Goal: Task Accomplishment & Management: Use online tool/utility

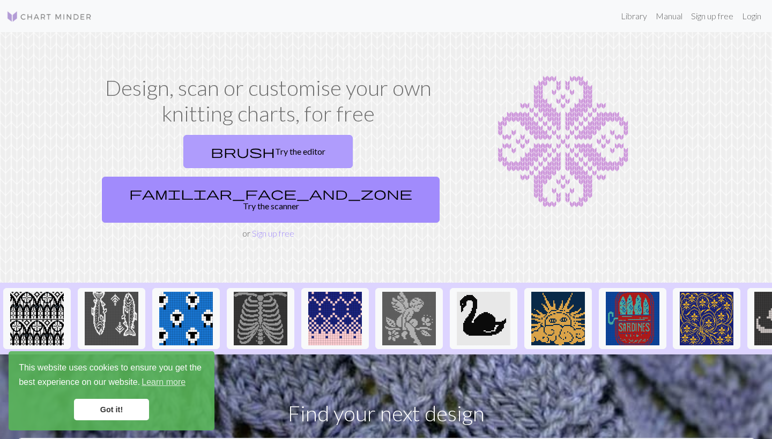
click at [199, 150] on link "brush Try the editor" at bounding box center [267, 151] width 169 height 33
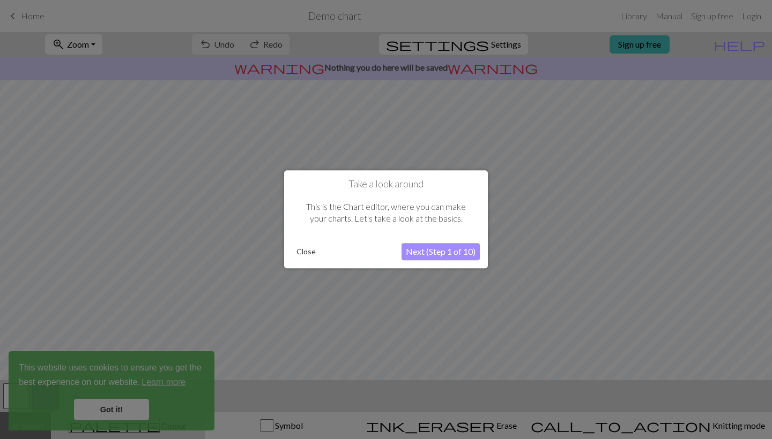
click at [429, 257] on button "Next (Step 1 of 10)" at bounding box center [440, 252] width 78 height 17
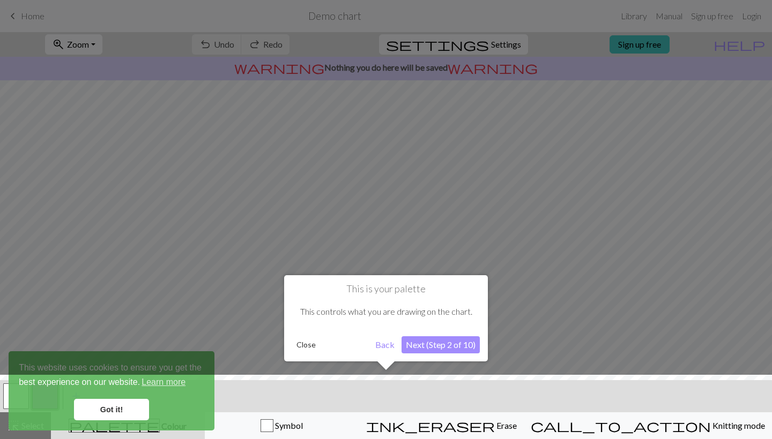
click at [431, 347] on button "Next (Step 2 of 10)" at bounding box center [440, 345] width 78 height 17
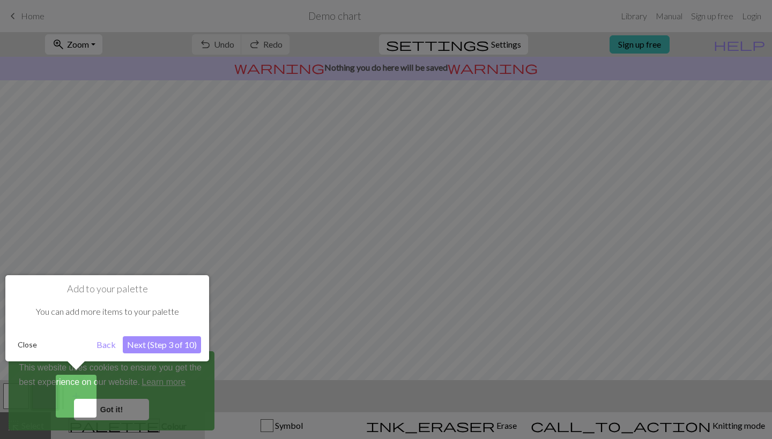
click at [179, 339] on button "Next (Step 3 of 10)" at bounding box center [162, 345] width 78 height 17
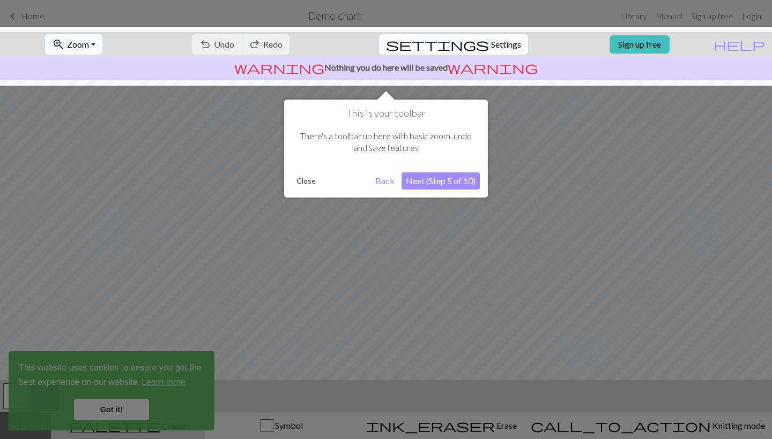
click at [444, 182] on button "Next (Step 5 of 10)" at bounding box center [440, 181] width 78 height 17
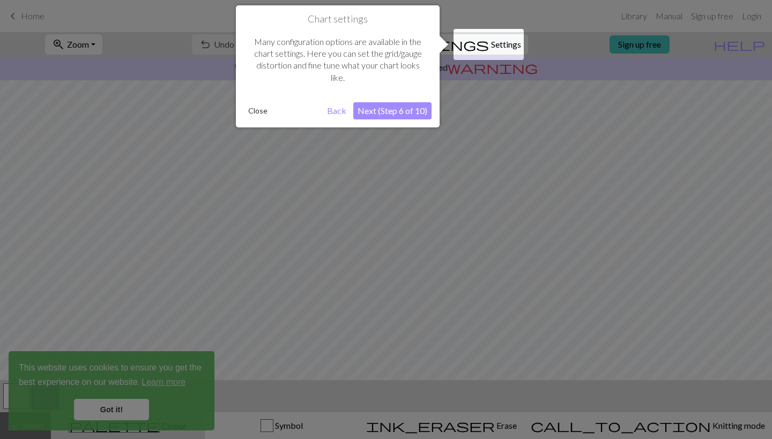
click at [405, 103] on button "Next (Step 6 of 10)" at bounding box center [392, 110] width 78 height 17
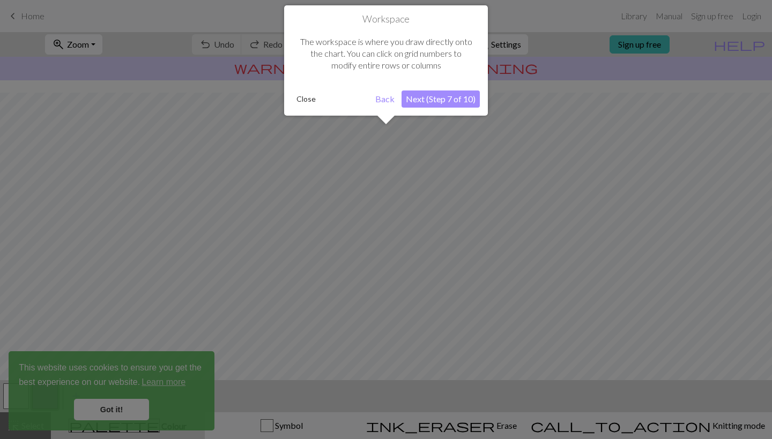
scroll to position [64, 0]
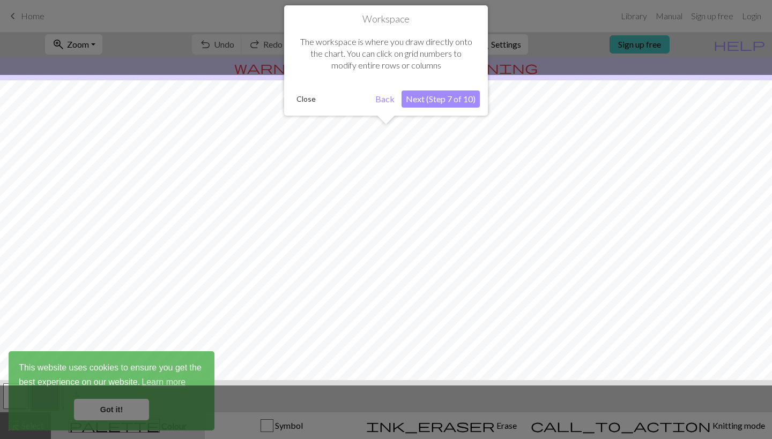
click at [422, 103] on button "Next (Step 7 of 10)" at bounding box center [440, 99] width 78 height 17
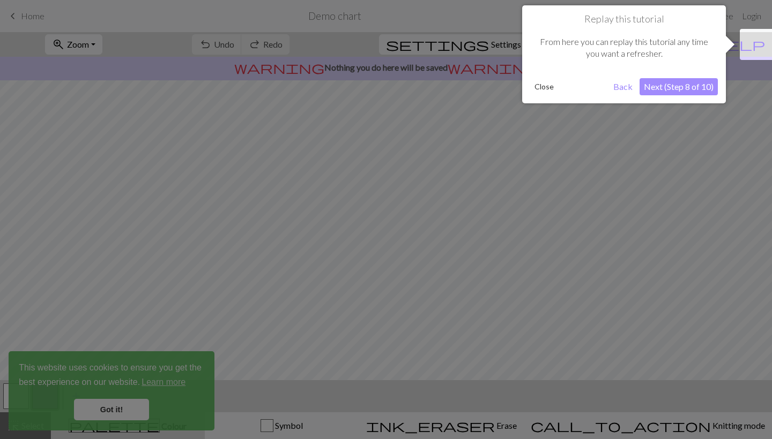
click at [690, 82] on button "Next (Step 8 of 10)" at bounding box center [678, 86] width 78 height 17
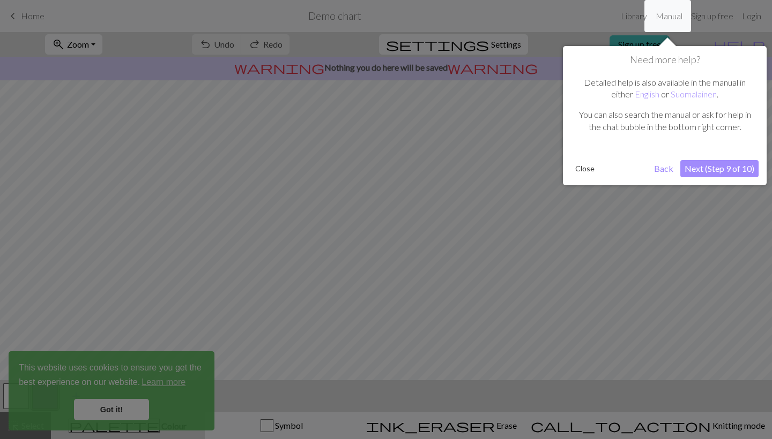
click at [713, 160] on button "Next (Step 9 of 10)" at bounding box center [719, 168] width 78 height 17
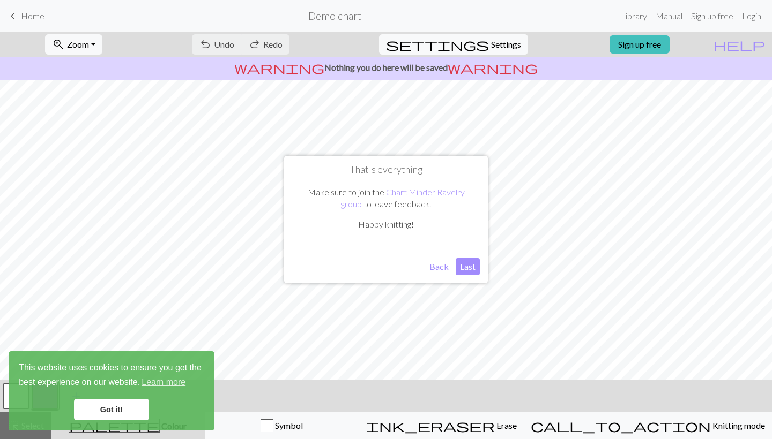
click at [462, 270] on button "Last" at bounding box center [468, 266] width 24 height 17
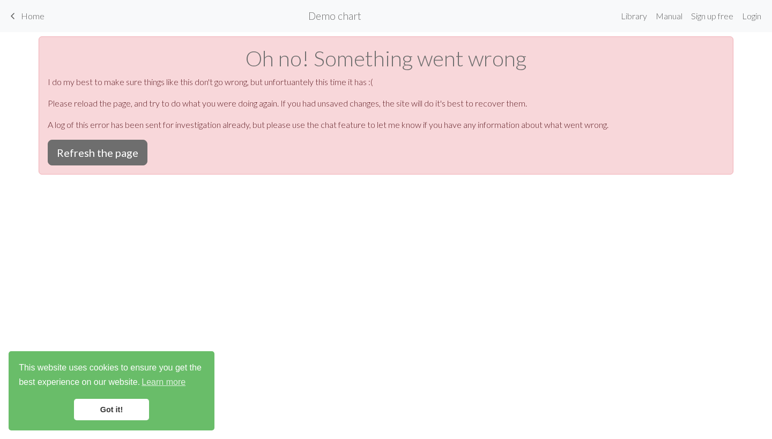
scroll to position [0, 0]
click at [93, 153] on button "Refresh the page" at bounding box center [98, 153] width 100 height 26
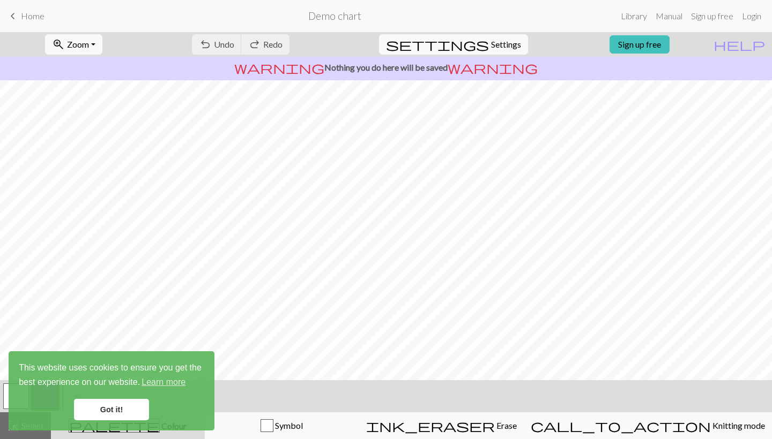
click at [328, 24] on form "Demo chart" at bounding box center [334, 15] width 563 height 21
click at [330, 15] on h2 "Demo chart" at bounding box center [334, 16] width 53 height 12
click at [631, 19] on link "Library" at bounding box center [633, 15] width 35 height 21
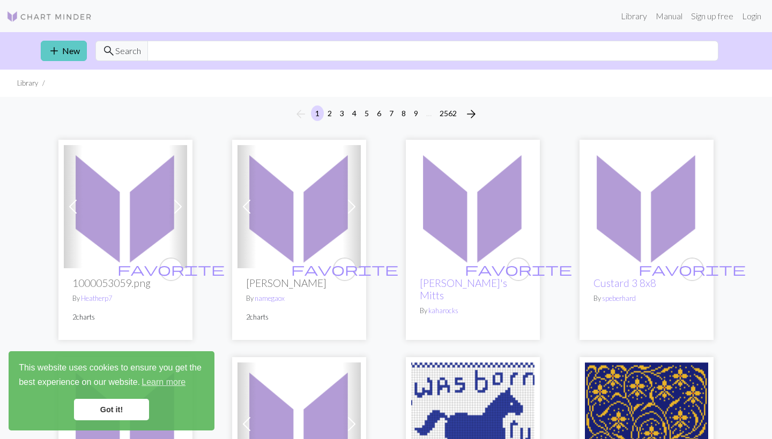
click at [60, 51] on span "add" at bounding box center [54, 50] width 13 height 15
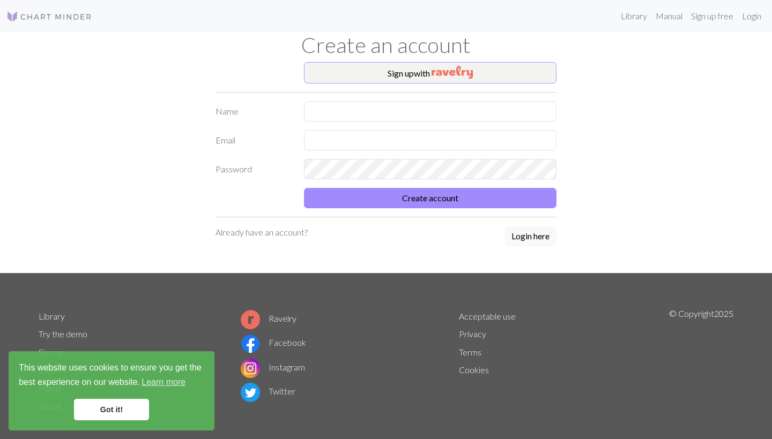
click at [420, 77] on button "Sign up with" at bounding box center [430, 72] width 252 height 21
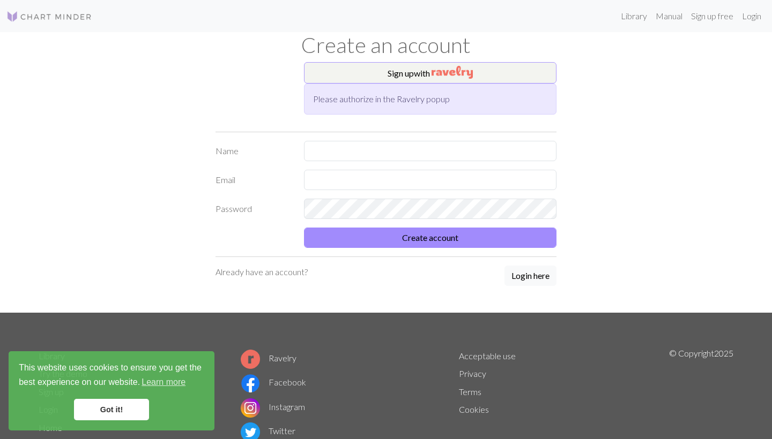
click at [427, 80] on button "Sign up with" at bounding box center [430, 72] width 252 height 21
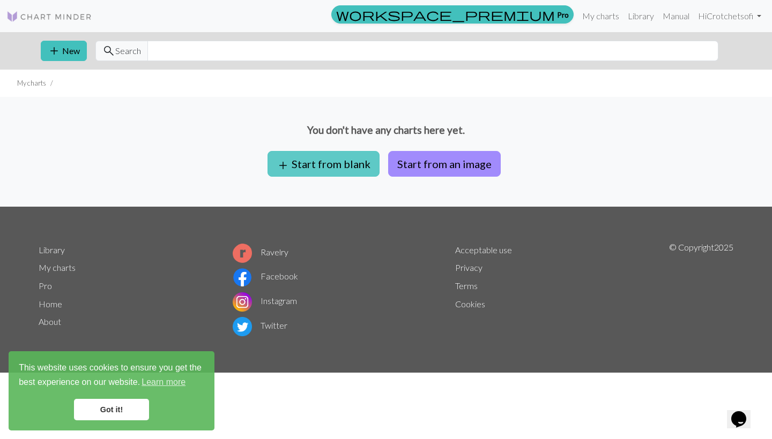
click at [336, 163] on button "add Start from blank" at bounding box center [323, 164] width 112 height 26
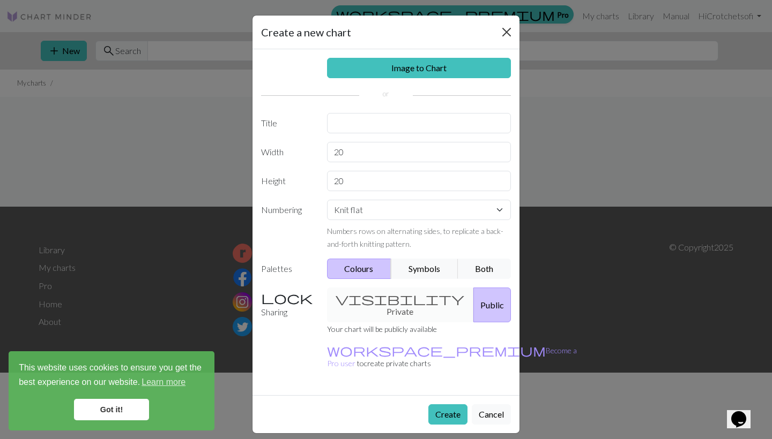
click at [507, 39] on button "Close" at bounding box center [506, 32] width 17 height 17
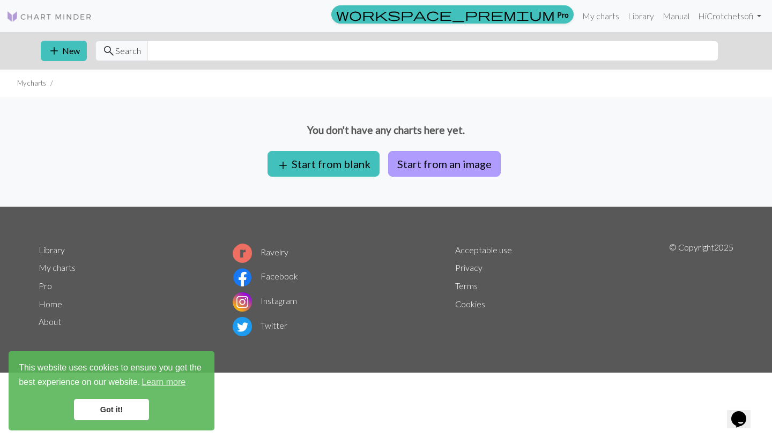
click at [454, 168] on button "Start from an image" at bounding box center [444, 164] width 113 height 26
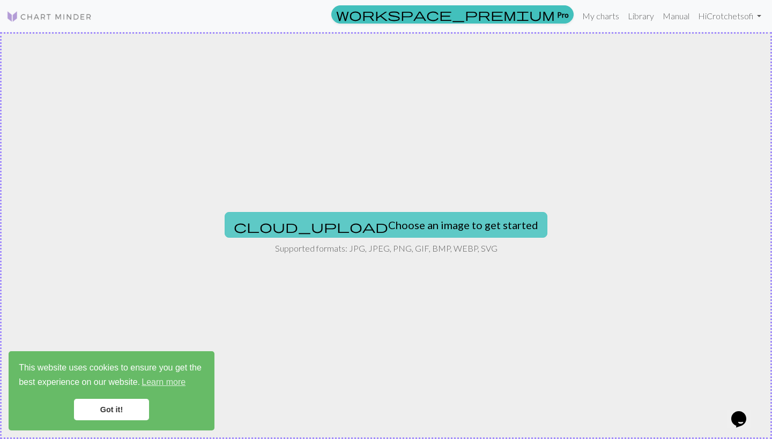
click at [380, 228] on button "cloud_upload Choose an image to get started" at bounding box center [386, 225] width 323 height 26
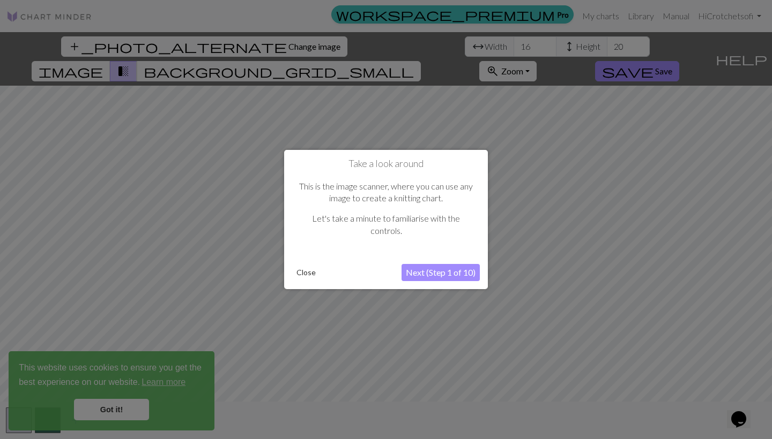
click at [452, 274] on button "Next (Step 1 of 10)" at bounding box center [440, 272] width 78 height 17
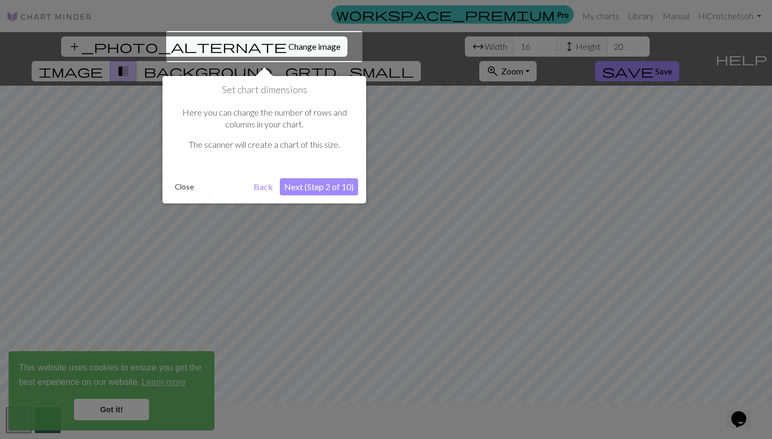
click at [312, 186] on button "Next (Step 2 of 10)" at bounding box center [319, 186] width 78 height 17
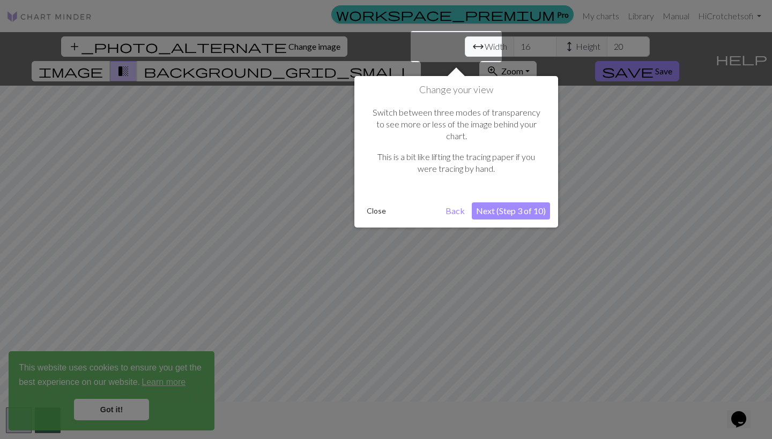
click at [493, 203] on button "Next (Step 3 of 10)" at bounding box center [511, 211] width 78 height 17
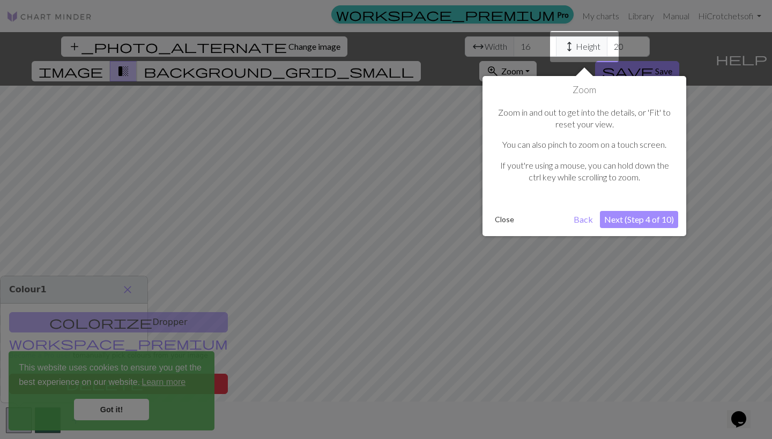
click at [656, 208] on div "Zoom Zoom in and out to get into the details, or 'Fit' to reset your view. You …" at bounding box center [584, 156] width 204 height 160
click at [654, 213] on button "Next (Step 4 of 10)" at bounding box center [639, 219] width 78 height 17
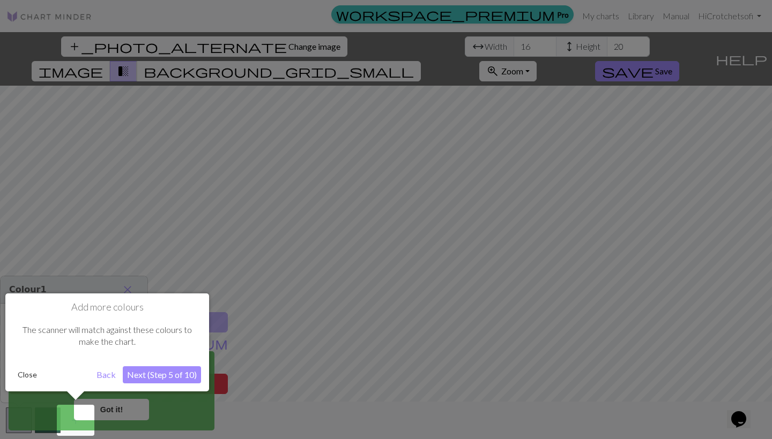
click at [175, 356] on div "The scanner will match against these colours to make the chart." at bounding box center [107, 337] width 188 height 46
click at [174, 382] on button "Next (Step 5 of 10)" at bounding box center [162, 375] width 78 height 17
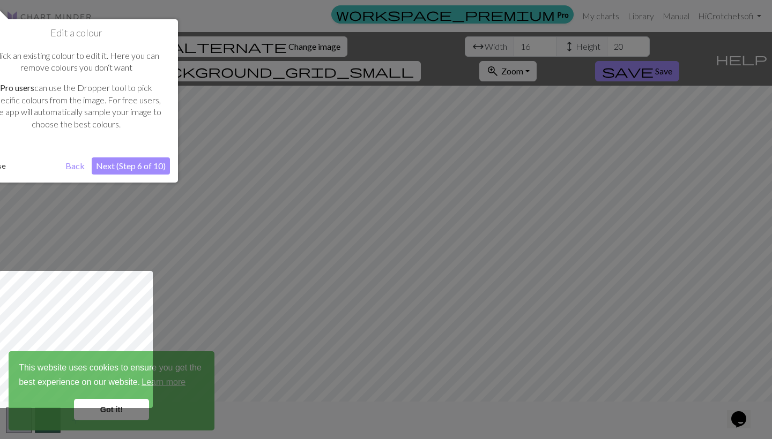
click at [137, 160] on button "Next (Step 6 of 10)" at bounding box center [131, 166] width 78 height 17
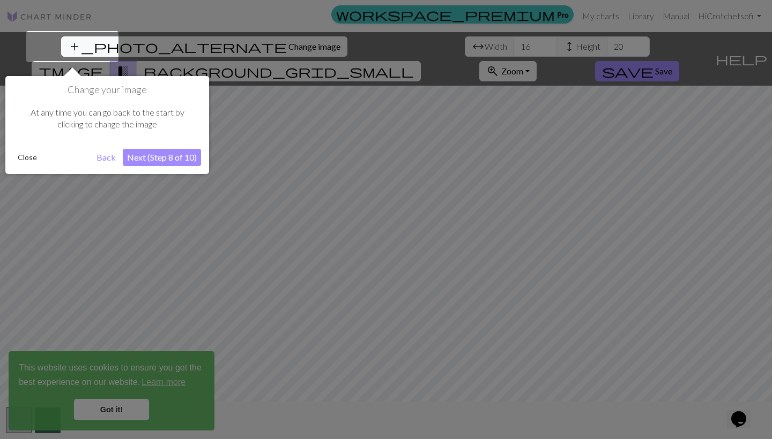
click at [137, 160] on button "Next (Step 8 of 10)" at bounding box center [162, 157] width 78 height 17
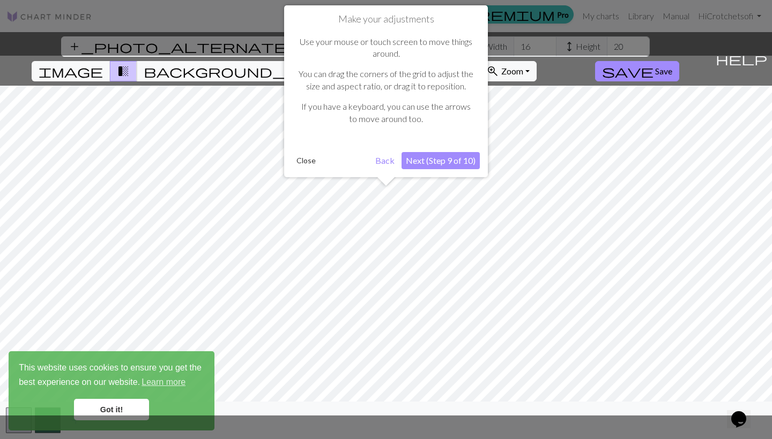
click at [436, 166] on button "Next (Step 9 of 10)" at bounding box center [440, 160] width 78 height 17
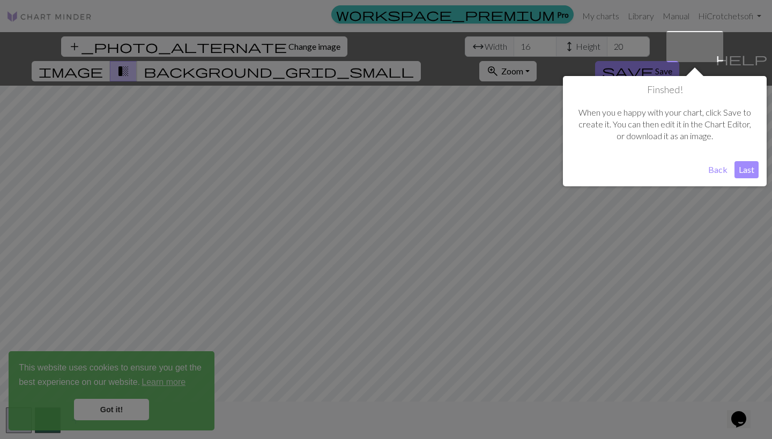
click at [751, 178] on div "Finshed! When youe happy with your chart, click Save to create it. You can the…" at bounding box center [665, 131] width 204 height 110
click at [749, 171] on button "Last" at bounding box center [746, 169] width 24 height 17
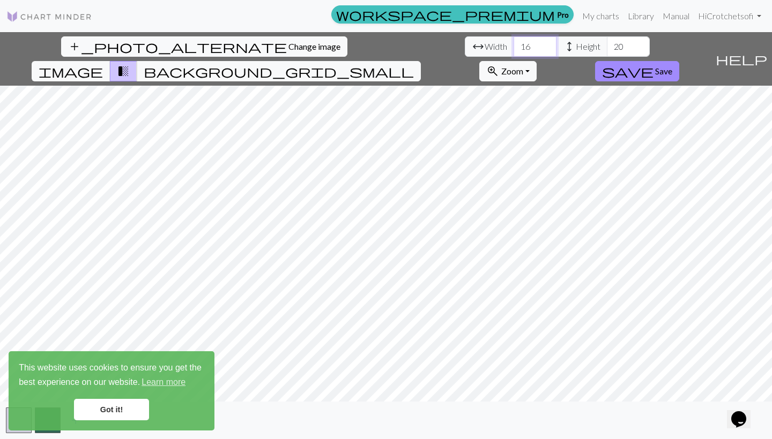
click at [513, 47] on input "16" at bounding box center [534, 46] width 43 height 20
type input "1"
type input "5"
type input "70"
click at [414, 64] on span "background_grid_small" at bounding box center [279, 71] width 270 height 15
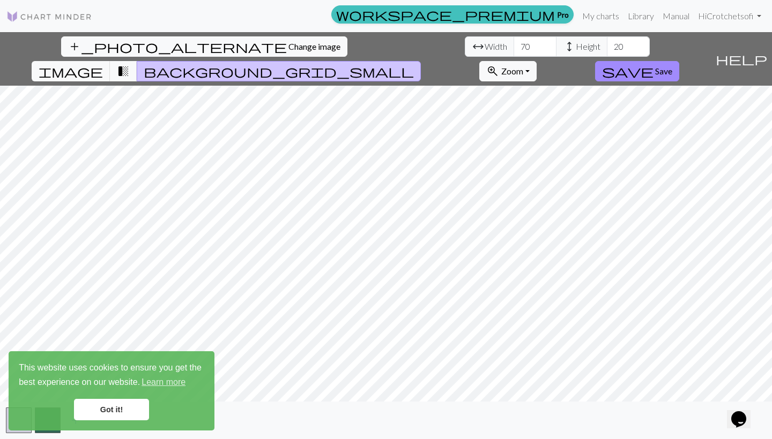
click at [414, 64] on span "background_grid_small" at bounding box center [279, 71] width 270 height 15
click at [130, 64] on span "transition_fade" at bounding box center [123, 71] width 13 height 15
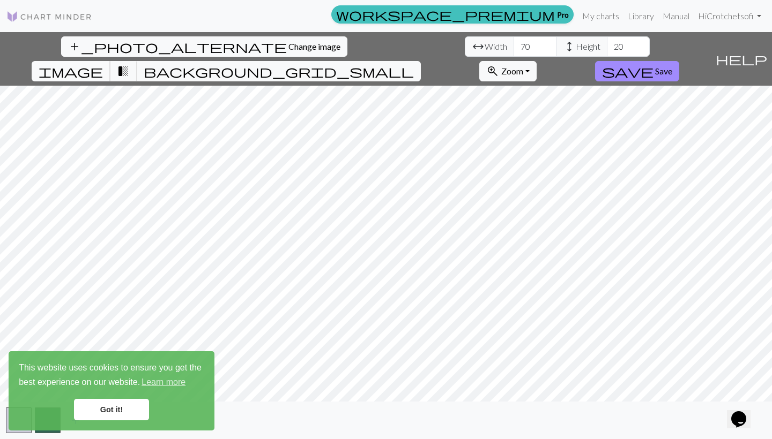
click at [103, 64] on span "image" at bounding box center [71, 71] width 64 height 15
click at [241, 402] on div "add_photo_alternate Change image arrow_range Width 70 height Height 20 image tr…" at bounding box center [386, 235] width 772 height 407
click at [137, 61] on button "transition_fade" at bounding box center [123, 71] width 27 height 20
click at [414, 64] on span "background_grid_small" at bounding box center [279, 71] width 270 height 15
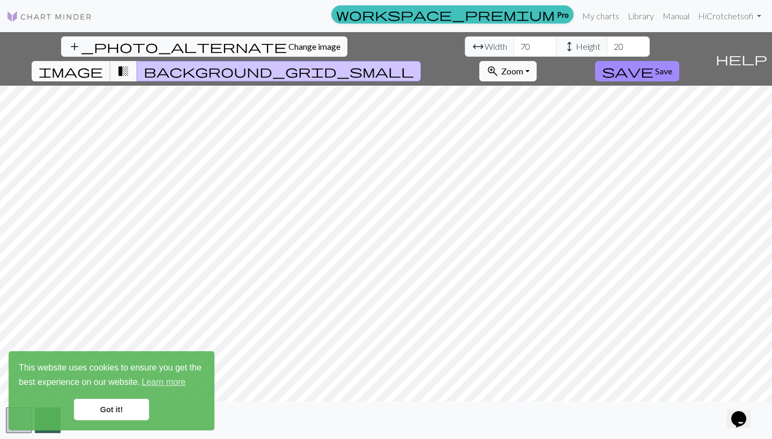
click at [103, 64] on span "image" at bounding box center [71, 71] width 64 height 15
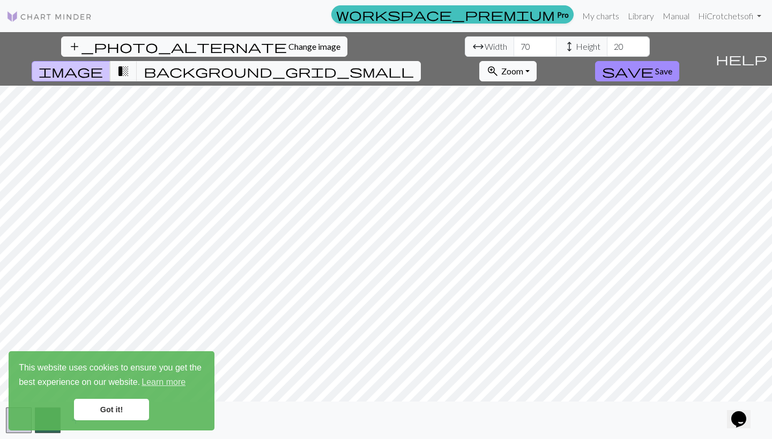
click at [536, 61] on button "zoom_in Zoom Zoom" at bounding box center [507, 71] width 57 height 20
click at [564, 86] on button "Fit all" at bounding box center [522, 94] width 85 height 17
click at [536, 61] on button "zoom_in Zoom Zoom" at bounding box center [507, 71] width 57 height 20
click at [564, 86] on button "Fit all" at bounding box center [522, 94] width 85 height 17
click at [536, 61] on button "zoom_in Zoom Zoom" at bounding box center [507, 71] width 57 height 20
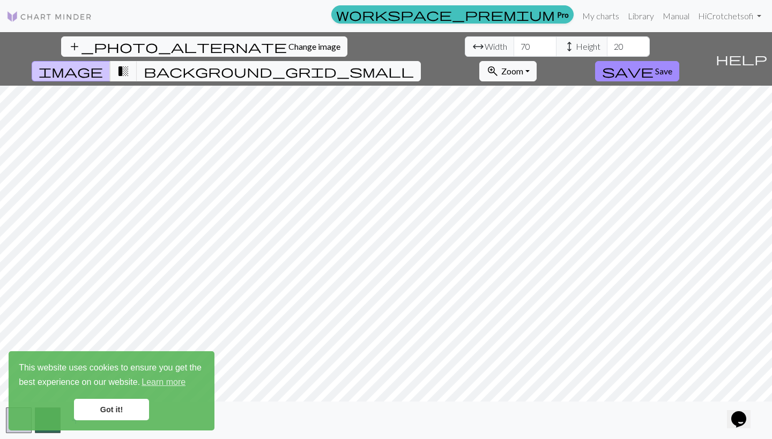
click at [111, 422] on div "This website uses cookies to ensure you get the best experience on our website.…" at bounding box center [112, 391] width 206 height 79
click at [117, 409] on link "Got it!" at bounding box center [111, 409] width 75 height 21
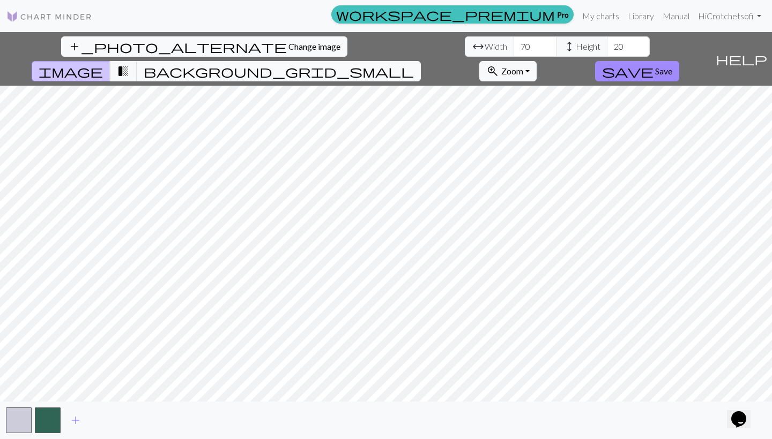
click at [414, 64] on span "background_grid_small" at bounding box center [279, 71] width 270 height 15
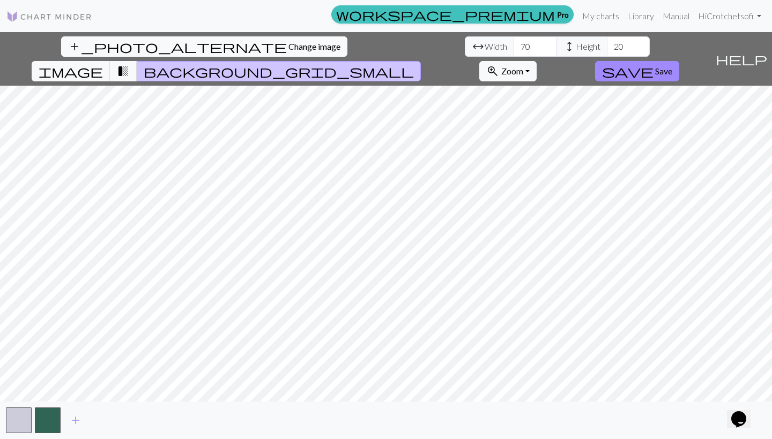
click at [414, 64] on span "background_grid_small" at bounding box center [279, 71] width 270 height 15
click at [103, 64] on span "image" at bounding box center [71, 71] width 64 height 15
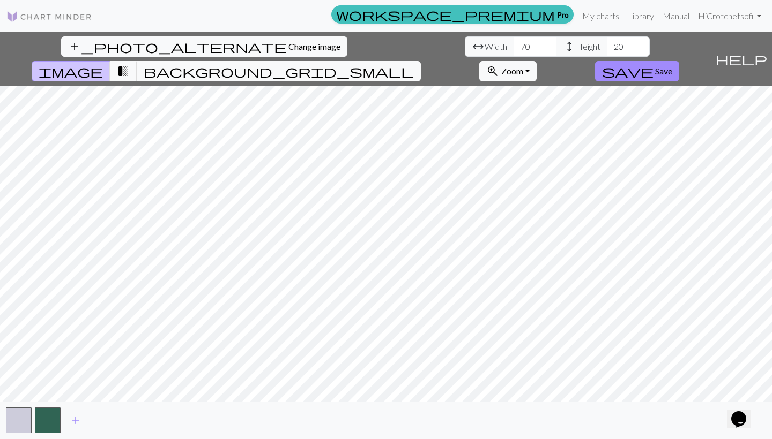
click at [747, 413] on icon "Opens Chat This icon Opens the chat window." at bounding box center [738, 419] width 17 height 17
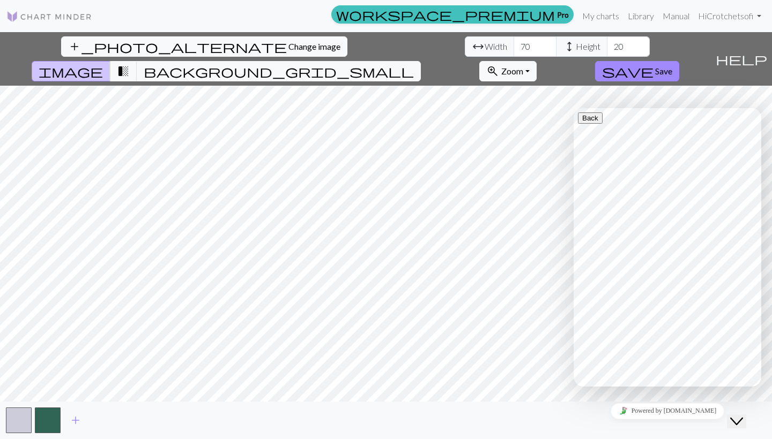
click at [743, 415] on icon "Close Chat This icon closes the chat window." at bounding box center [736, 421] width 13 height 13
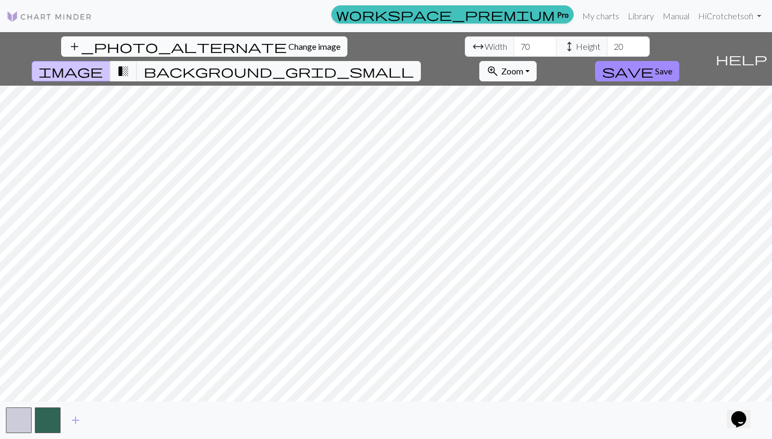
click at [288, 44] on span "Change image" at bounding box center [314, 46] width 52 height 10
click at [288, 50] on span "Change image" at bounding box center [314, 46] width 52 height 10
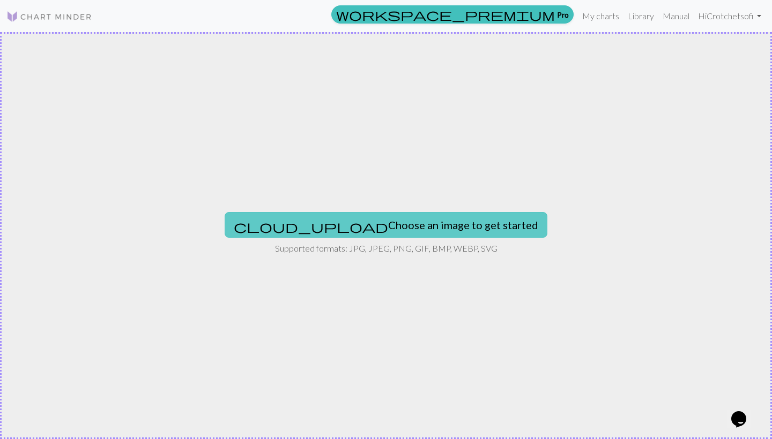
click at [404, 235] on button "cloud_upload Choose an image to get started" at bounding box center [386, 225] width 323 height 26
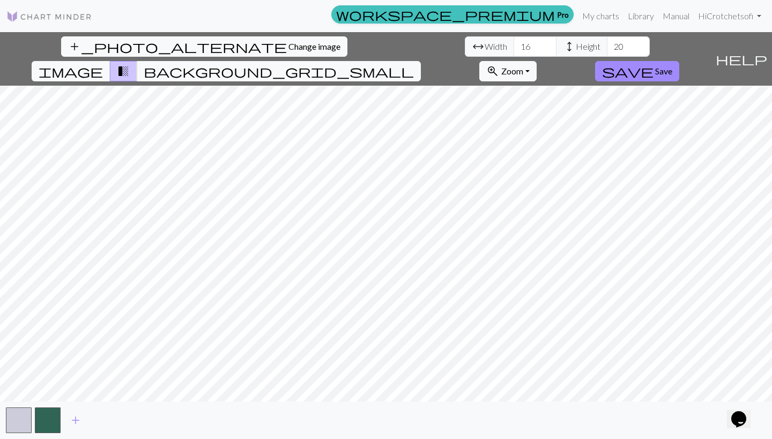
click at [384, 402] on div "add_photo_alternate Change image arrow_range Width 16 height Height 20 image tr…" at bounding box center [386, 235] width 772 height 407
drag, startPoint x: 241, startPoint y: 46, endPoint x: 199, endPoint y: 46, distance: 41.3
click at [465, 46] on div "arrow_range Width 16 height Height 20" at bounding box center [557, 46] width 185 height 20
type input "30"
click at [607, 43] on input "21" at bounding box center [628, 46] width 43 height 20
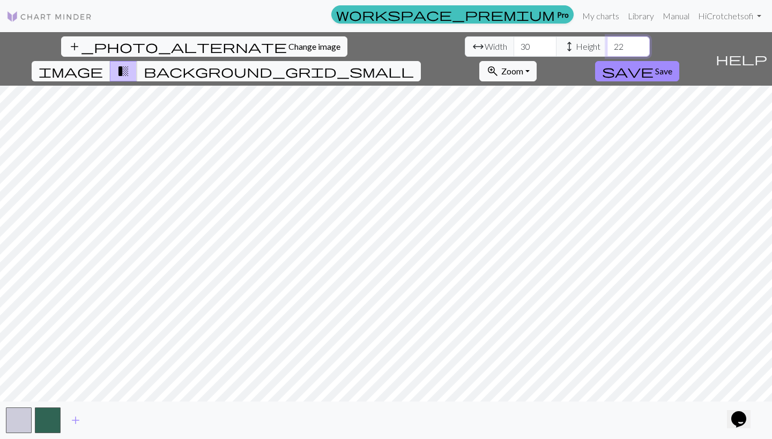
click at [607, 43] on input "22" at bounding box center [628, 46] width 43 height 20
click at [607, 43] on input "23" at bounding box center [628, 46] width 43 height 20
click at [607, 43] on input "24" at bounding box center [628, 46] width 43 height 20
click at [607, 43] on input "25" at bounding box center [628, 46] width 43 height 20
click at [607, 43] on input "26" at bounding box center [628, 46] width 43 height 20
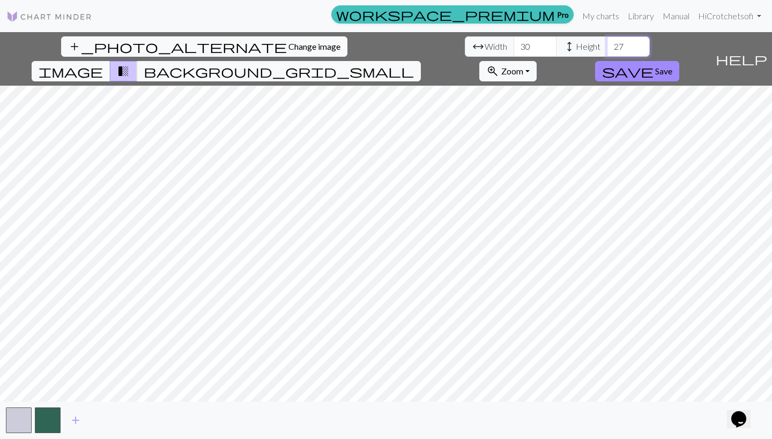
click at [607, 43] on input "27" at bounding box center [628, 46] width 43 height 20
click at [607, 43] on input "28" at bounding box center [628, 46] width 43 height 20
click at [607, 43] on input "29" at bounding box center [628, 46] width 43 height 20
type input "30"
click at [607, 43] on input "30" at bounding box center [628, 46] width 43 height 20
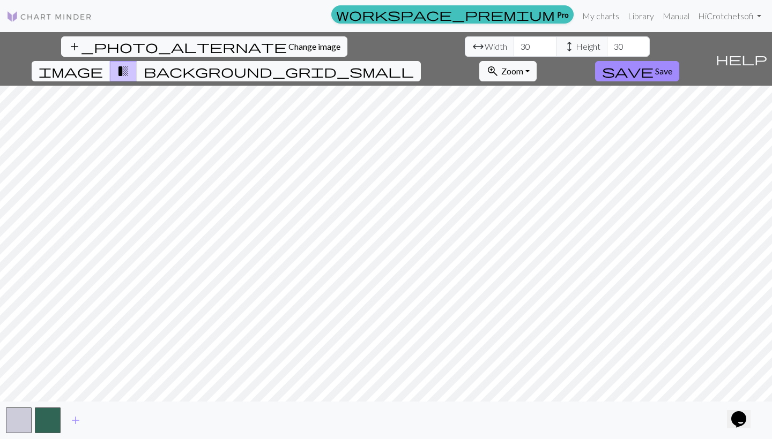
click at [110, 61] on button "image" at bounding box center [71, 71] width 79 height 20
click at [382, 418] on div "add_photo_alternate Change image arrow_range Width 30 height Height 30 image tr…" at bounding box center [386, 235] width 772 height 407
click at [75, 422] on span "add" at bounding box center [75, 420] width 13 height 15
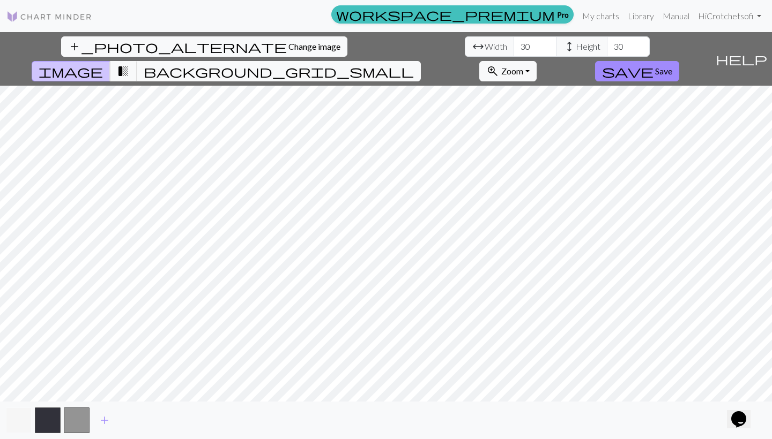
click at [29, 429] on button "button" at bounding box center [19, 421] width 26 height 26
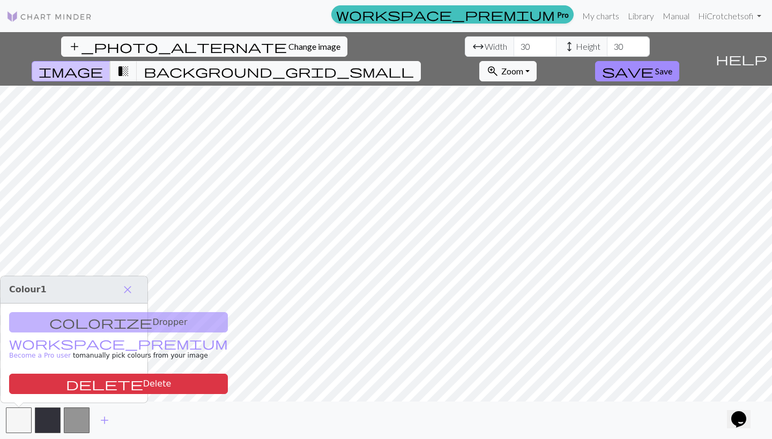
click at [94, 318] on div "colorize Dropper workspace_premium Become a Pro user to manually pick colours f…" at bounding box center [74, 353] width 147 height 99
click at [103, 331] on div "colorize Dropper workspace_premium Become a Pro user to manually pick colours f…" at bounding box center [74, 353] width 147 height 99
click at [133, 289] on span "close" at bounding box center [127, 289] width 13 height 15
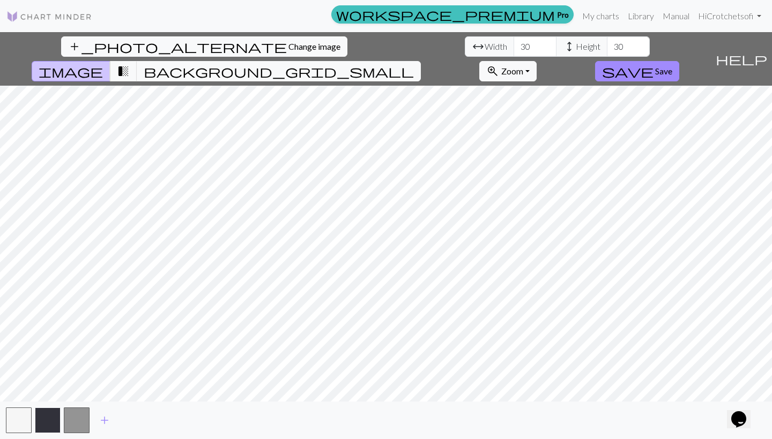
click at [53, 424] on button "button" at bounding box center [48, 421] width 26 height 26
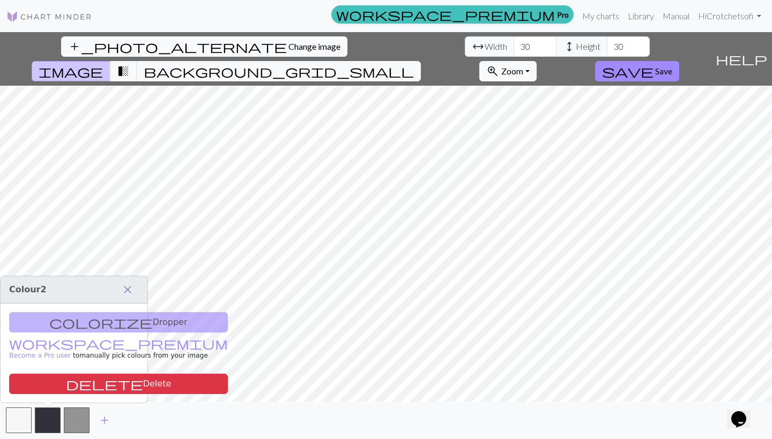
click at [132, 287] on span "close" at bounding box center [127, 289] width 13 height 15
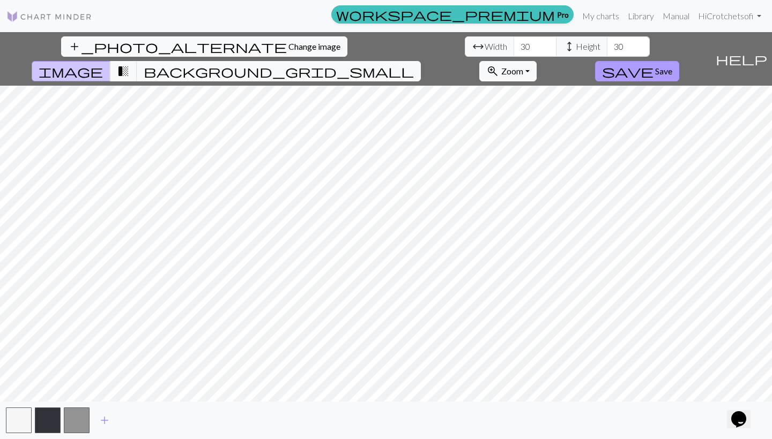
click at [672, 66] on span "Save" at bounding box center [663, 71] width 17 height 10
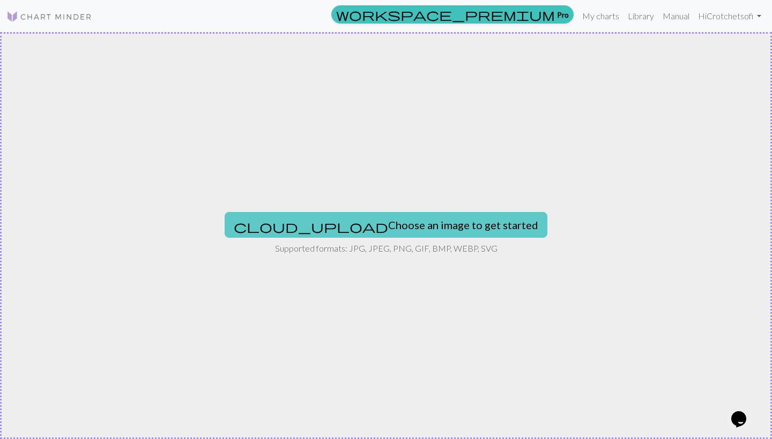
click at [415, 219] on button "cloud_upload Choose an image to get started" at bounding box center [386, 225] width 323 height 26
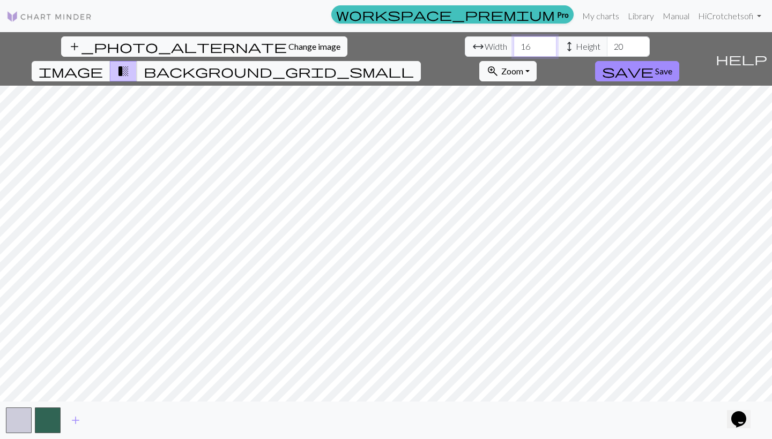
click at [513, 49] on input "16" at bounding box center [534, 46] width 43 height 20
drag, startPoint x: 239, startPoint y: 49, endPoint x: 224, endPoint y: 49, distance: 15.0
click at [513, 49] on input "16" at bounding box center [534, 46] width 43 height 20
type input "30"
click at [607, 51] on input "20" at bounding box center [628, 46] width 43 height 20
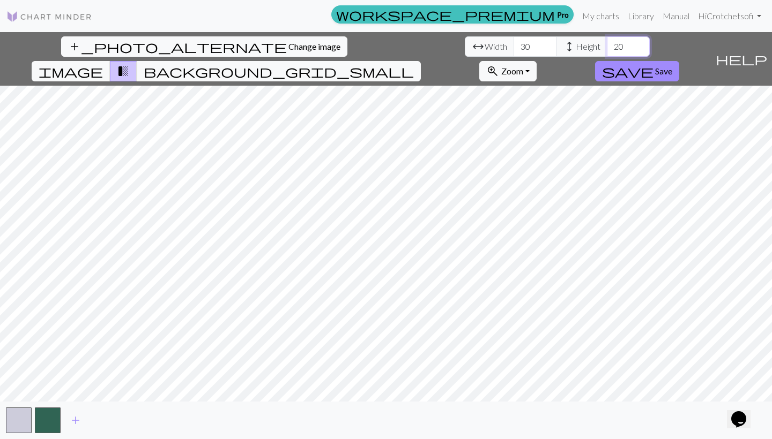
drag, startPoint x: 330, startPoint y: 51, endPoint x: 314, endPoint y: 51, distance: 16.1
click at [607, 51] on input "20" at bounding box center [628, 46] width 43 height 20
drag, startPoint x: 333, startPoint y: 47, endPoint x: 308, endPoint y: 48, distance: 25.2
click at [465, 48] on div "arrow_range Width 30 height Height 20" at bounding box center [557, 46] width 185 height 20
type input "30"
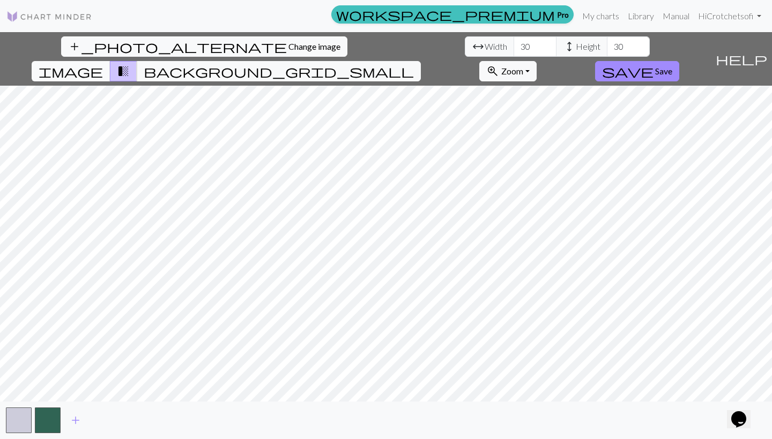
click at [103, 64] on span "image" at bounding box center [71, 71] width 64 height 15
click at [672, 66] on span "Save" at bounding box center [663, 71] width 17 height 10
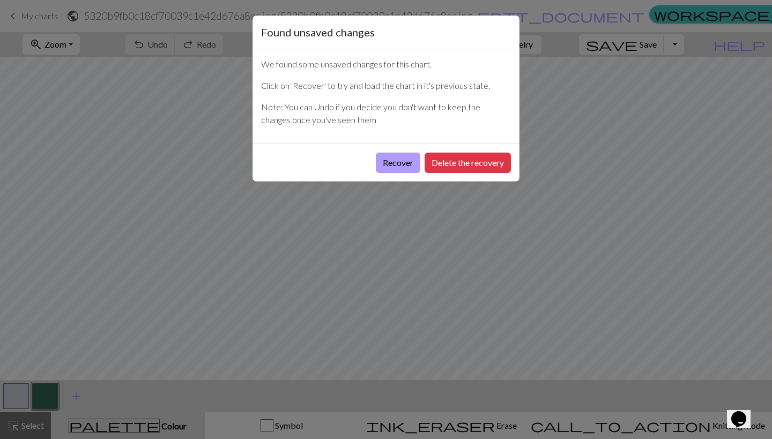
click at [399, 163] on button "Recover" at bounding box center [398, 163] width 44 height 20
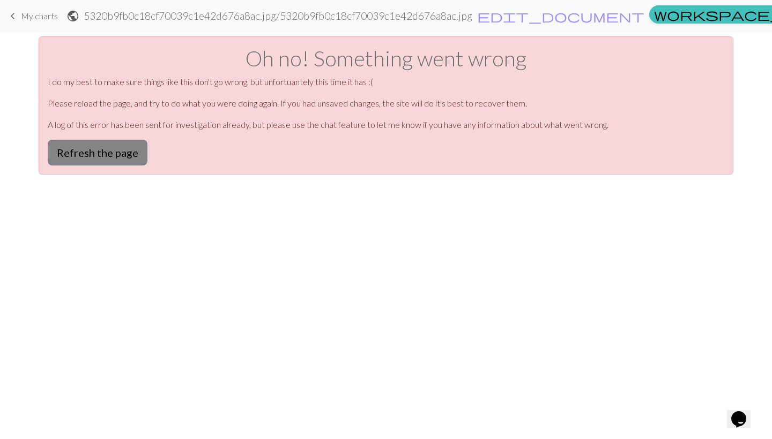
click at [118, 146] on button "Refresh the page" at bounding box center [98, 153] width 100 height 26
click at [38, 20] on span "My charts" at bounding box center [39, 16] width 37 height 10
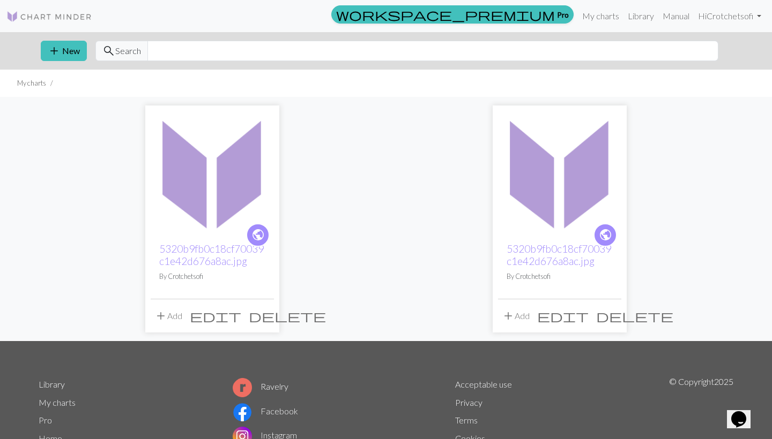
click at [201, 195] on img at bounding box center [212, 172] width 123 height 123
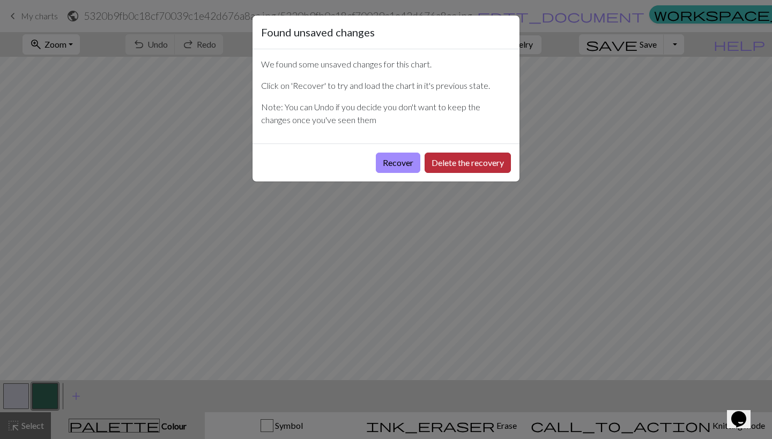
click at [448, 160] on button "Delete the recovery" at bounding box center [467, 163] width 86 height 20
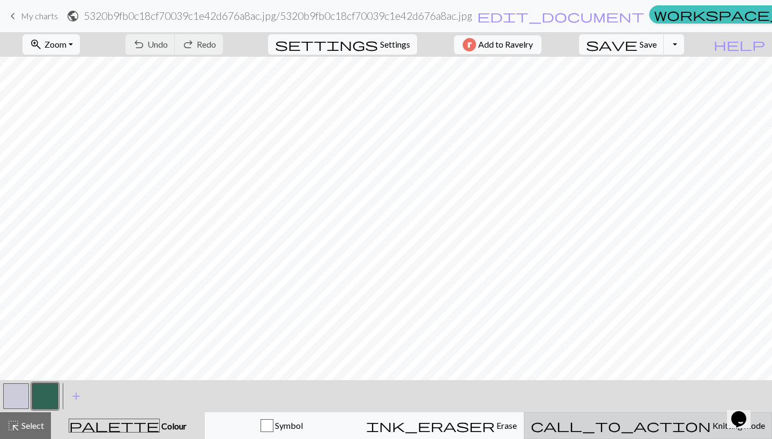
click at [665, 432] on button "call_to_action Knitting mode Knitting mode" at bounding box center [648, 426] width 248 height 27
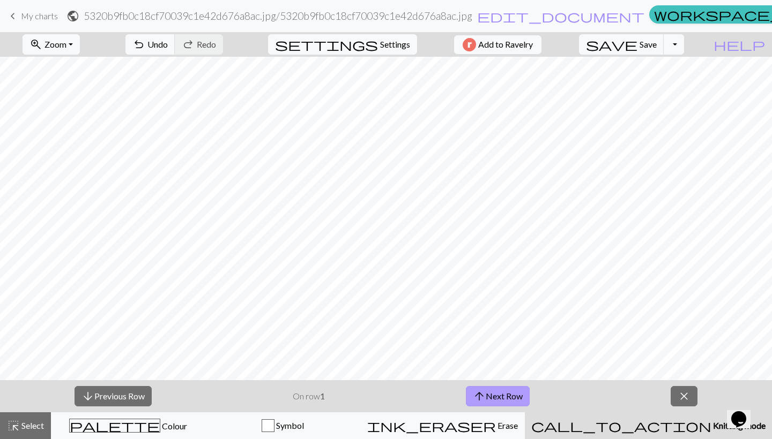
click at [506, 396] on button "arrow_upward Next Row" at bounding box center [498, 396] width 64 height 20
click at [45, 18] on span "My charts" at bounding box center [39, 16] width 37 height 10
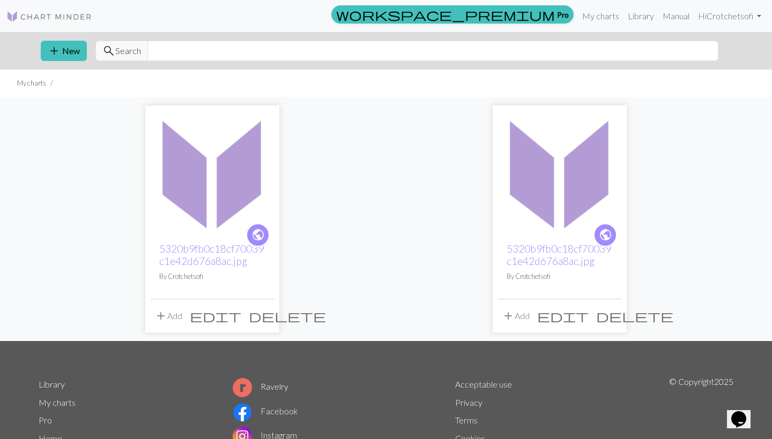
click at [550, 189] on img at bounding box center [559, 172] width 123 height 123
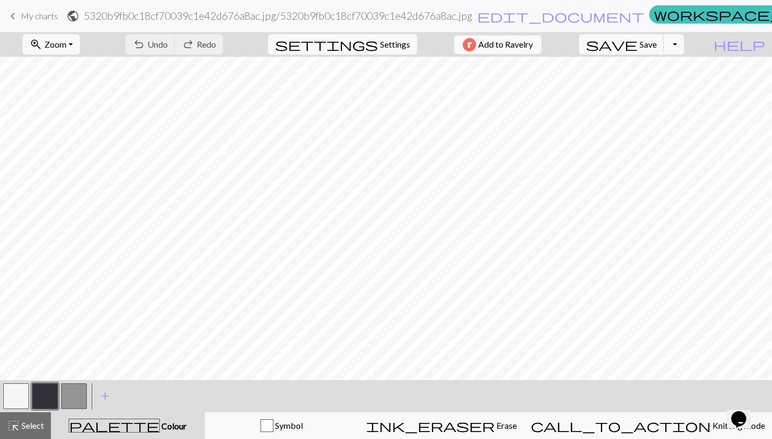
click at [32, 11] on span "My charts" at bounding box center [39, 16] width 37 height 10
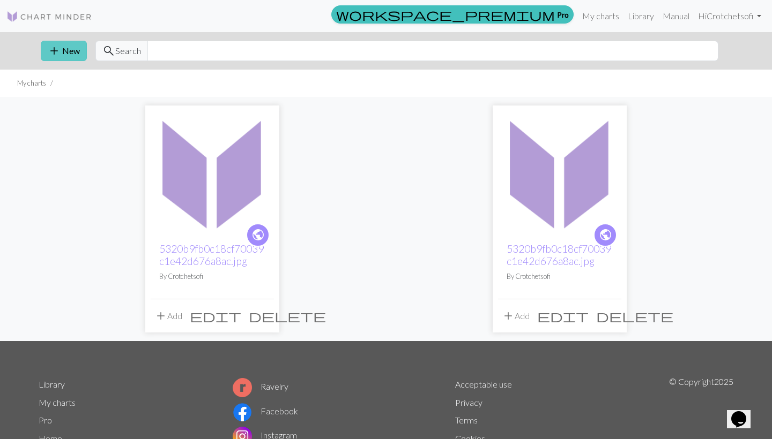
click at [59, 60] on button "add New" at bounding box center [64, 51] width 46 height 20
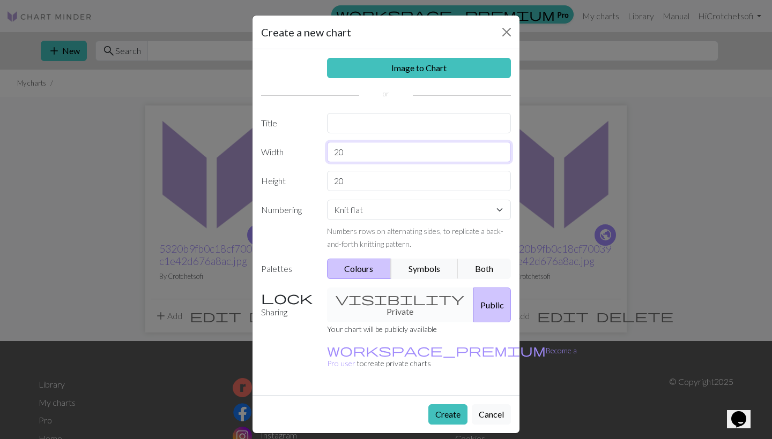
drag, startPoint x: 414, startPoint y: 156, endPoint x: 330, endPoint y: 147, distance: 85.2
click at [330, 147] on input "20" at bounding box center [419, 152] width 184 height 20
type input "30"
click at [450, 225] on div "Numbers rows on alternating sides, to replicate a back-and-forth knitting patte…" at bounding box center [419, 238] width 184 height 26
drag, startPoint x: 387, startPoint y: 185, endPoint x: 288, endPoint y: 185, distance: 98.6
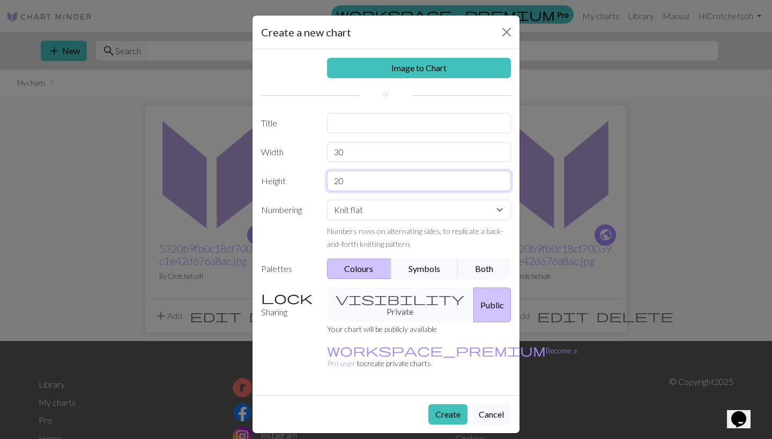
click at [288, 185] on div "Height 20" at bounding box center [386, 181] width 263 height 20
type input "2"
type input "30"
click at [401, 296] on div "visibility Private Public" at bounding box center [418, 305] width 197 height 35
click at [399, 302] on div "visibility Private Public" at bounding box center [418, 305] width 197 height 35
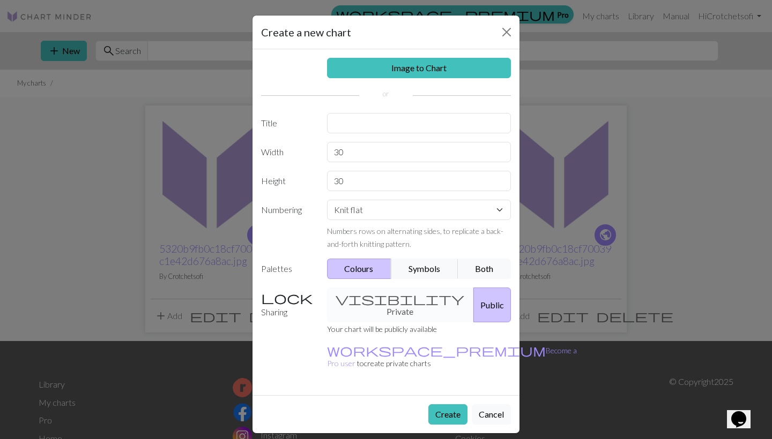
click at [375, 300] on div "visibility Private Public" at bounding box center [418, 305] width 197 height 35
click at [448, 405] on button "Create" at bounding box center [447, 415] width 39 height 20
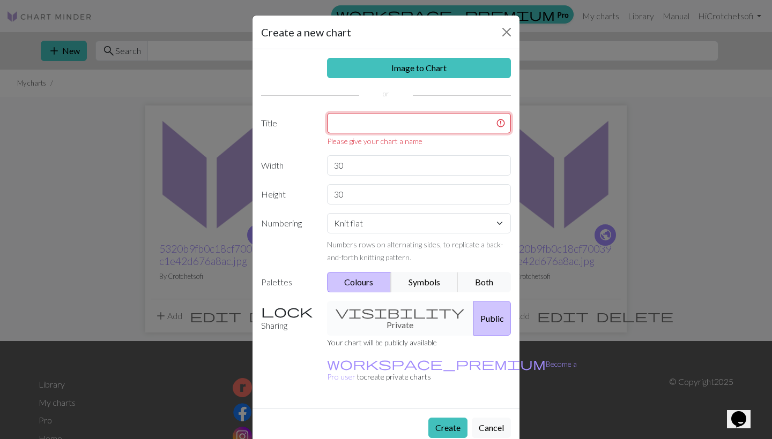
click at [373, 124] on input "text" at bounding box center [419, 123] width 184 height 20
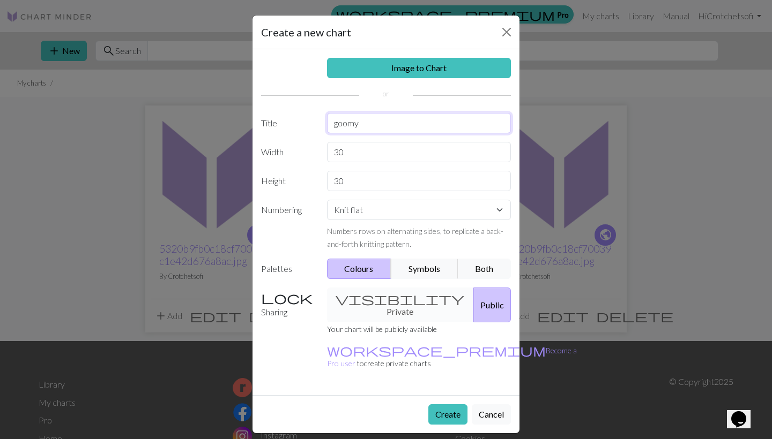
type input "goofy"
drag, startPoint x: 447, startPoint y: 292, endPoint x: 427, endPoint y: 61, distance: 231.9
click at [427, 61] on link "Image to Chart" at bounding box center [419, 68] width 184 height 20
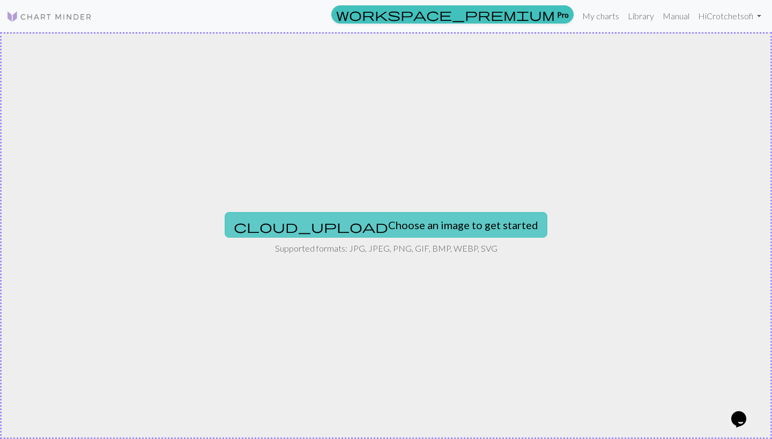
click at [381, 228] on button "cloud_upload Choose an image to get started" at bounding box center [386, 225] width 323 height 26
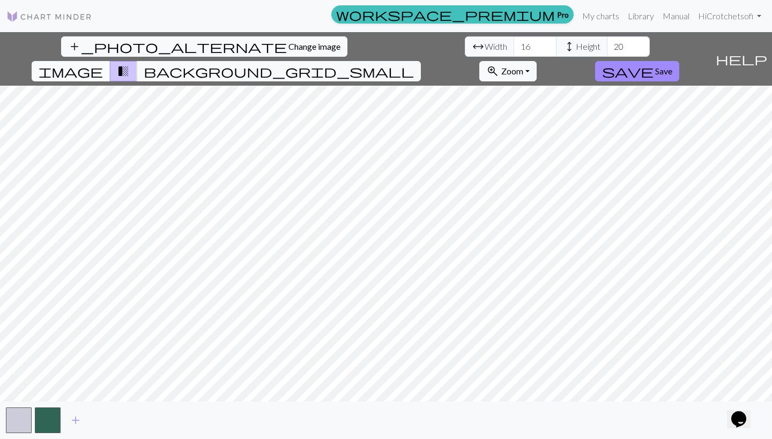
click at [103, 64] on span "image" at bounding box center [71, 71] width 64 height 15
click at [589, 439] on div "add_photo_alternate Change image arrow_range Width 16 height Height 20 image tr…" at bounding box center [386, 235] width 772 height 407
